Goal: Use online tool/utility: Use online tool/utility

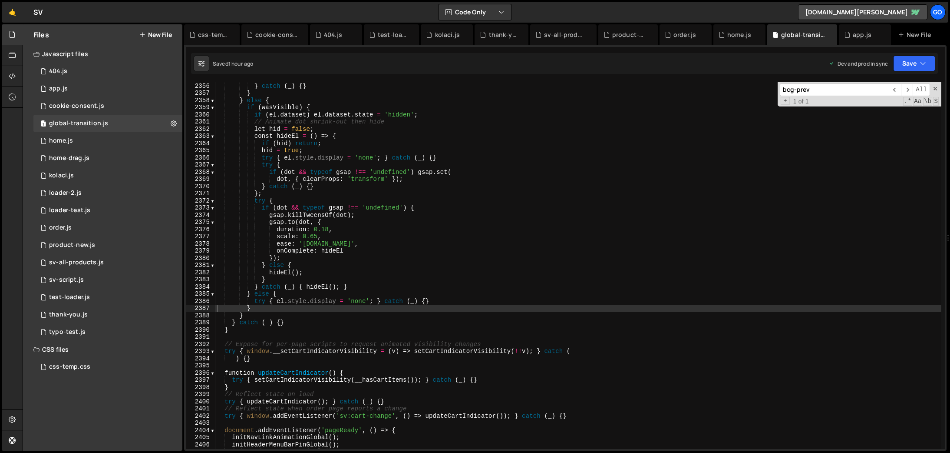
scroll to position [13865, 0]
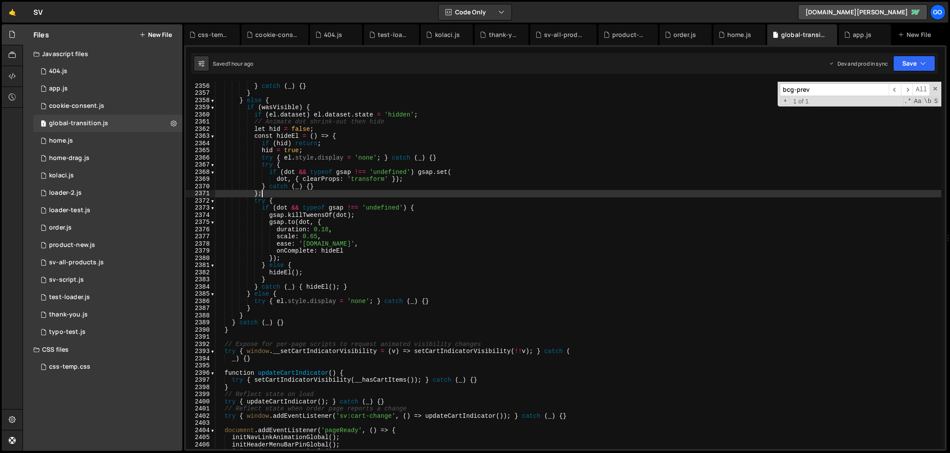
click at [537, 194] on div "} } catch ( _ ) { } } } else { if ( wasVisible ) { if ( el . dataset ) el . dat…" at bounding box center [578, 265] width 726 height 381
type textarea "})();"
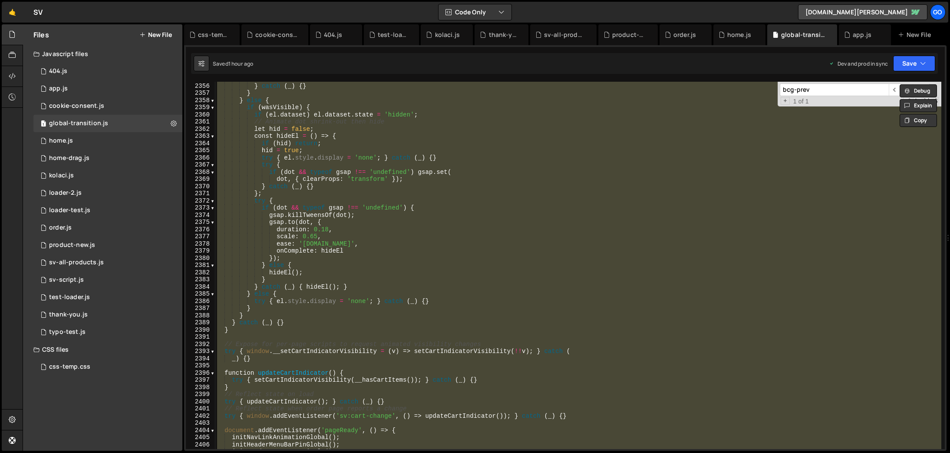
paste textarea
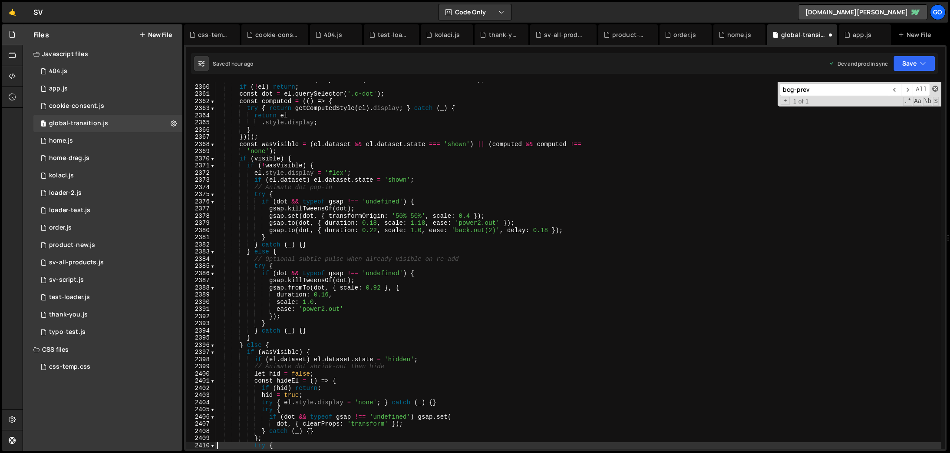
click at [934, 87] on span at bounding box center [936, 89] width 6 height 6
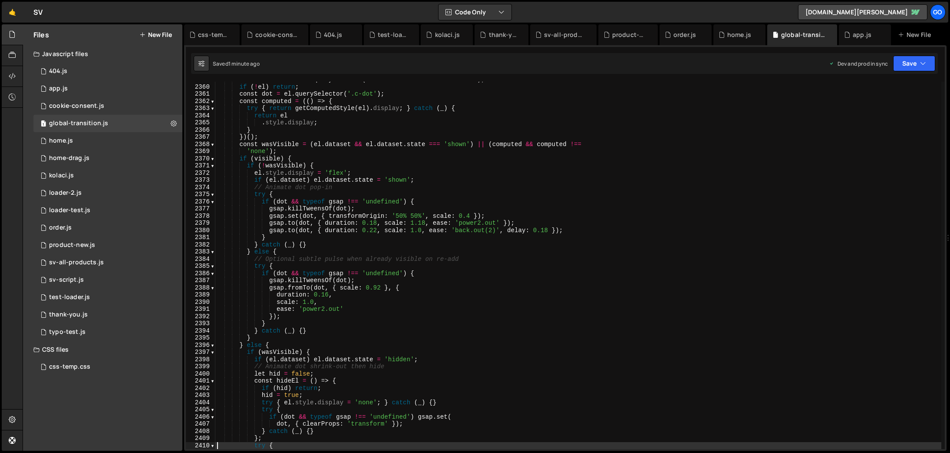
click at [482, 188] on div "const el = document . querySelector ( '.header-cart .cart-indicator' ) ; if ( !…" at bounding box center [578, 266] width 726 height 381
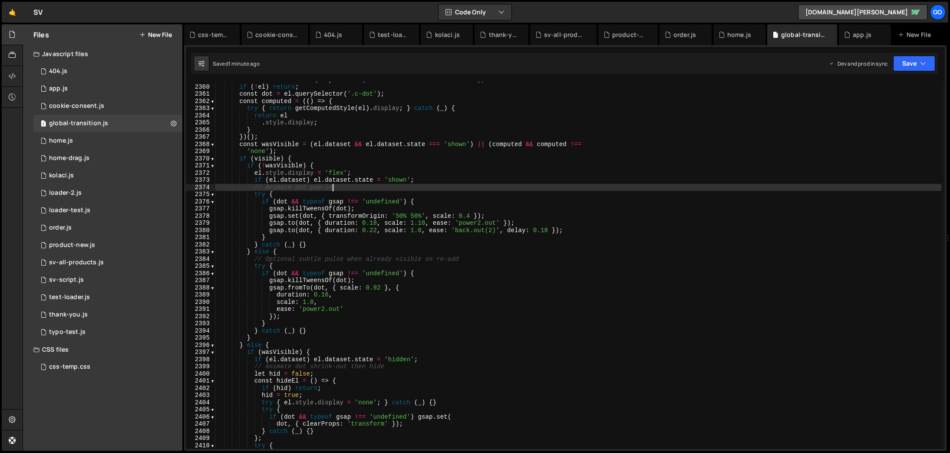
type textarea "})();"
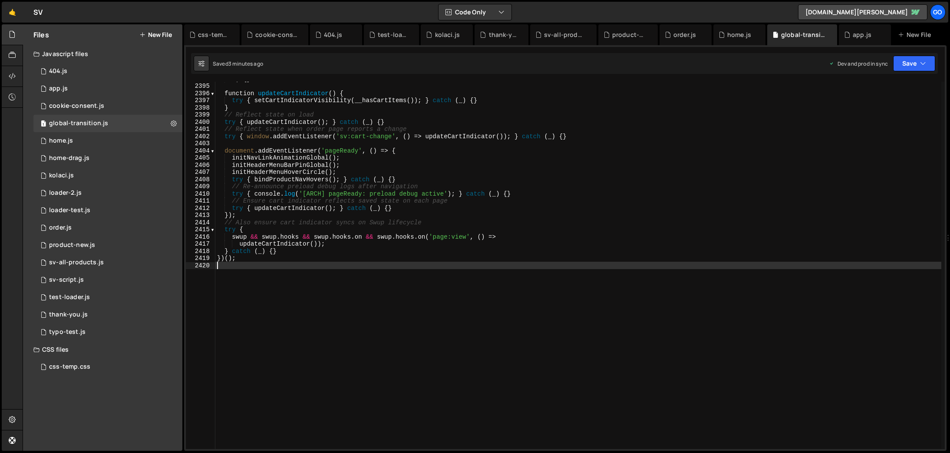
click at [477, 193] on div "_ ) { } function updateCartIndicator ( ) { try { setCartIndicatorVisibility ( _…" at bounding box center [578, 265] width 726 height 381
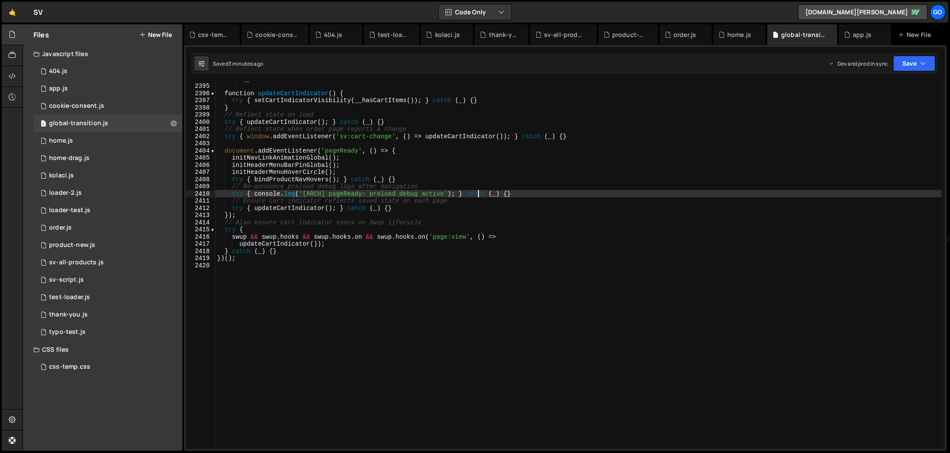
type textarea "})();"
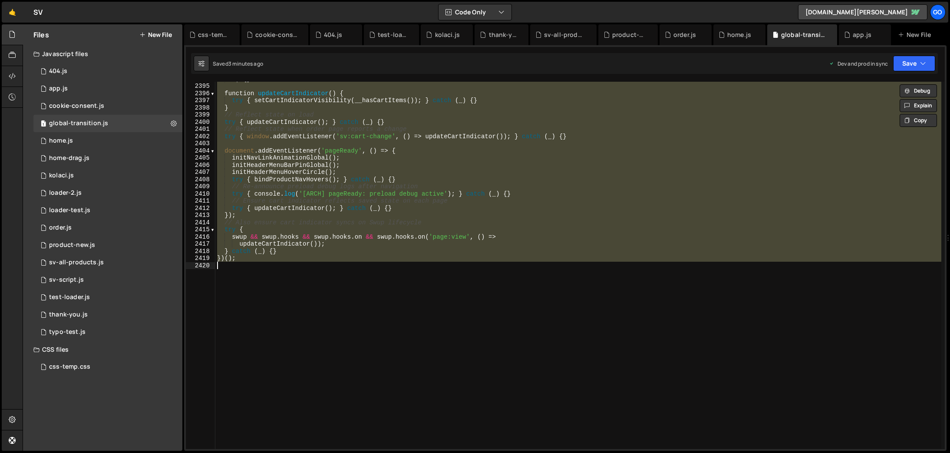
paste textarea
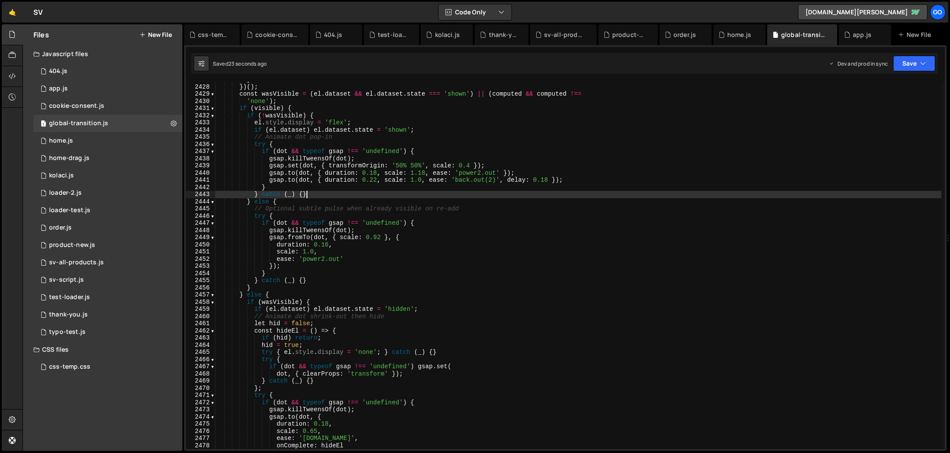
click at [451, 192] on div "} }) ( ) ; const wasVisible = ( el . dataset && el . dataset . state === 'shown…" at bounding box center [578, 266] width 726 height 381
type textarea "})();"
